Goal: Task Accomplishment & Management: Manage account settings

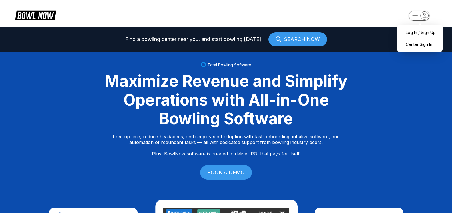
click at [424, 19] on icon "button" at bounding box center [425, 15] width 8 height 8
click at [419, 46] on div "Center Sign In" at bounding box center [420, 44] width 40 height 10
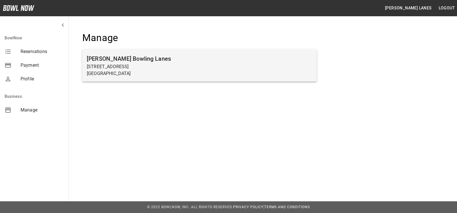
click at [196, 70] on p "[GEOGRAPHIC_DATA]" at bounding box center [199, 73] width 225 height 7
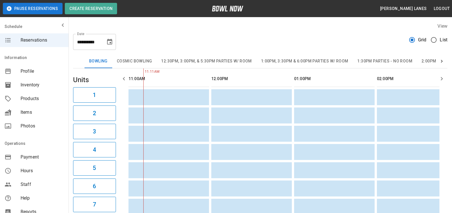
click at [442, 40] on span "List" at bounding box center [444, 40] width 8 height 7
